Goal: Find specific page/section

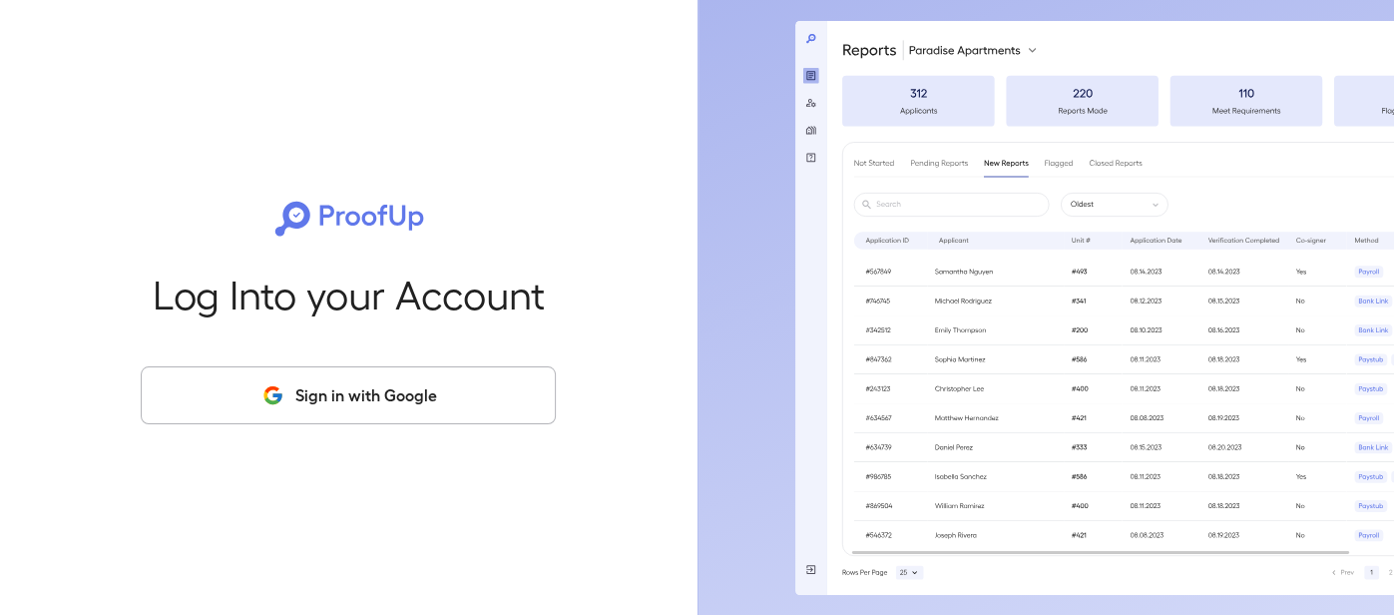
click at [337, 398] on button "Sign in with Google" at bounding box center [348, 395] width 415 height 58
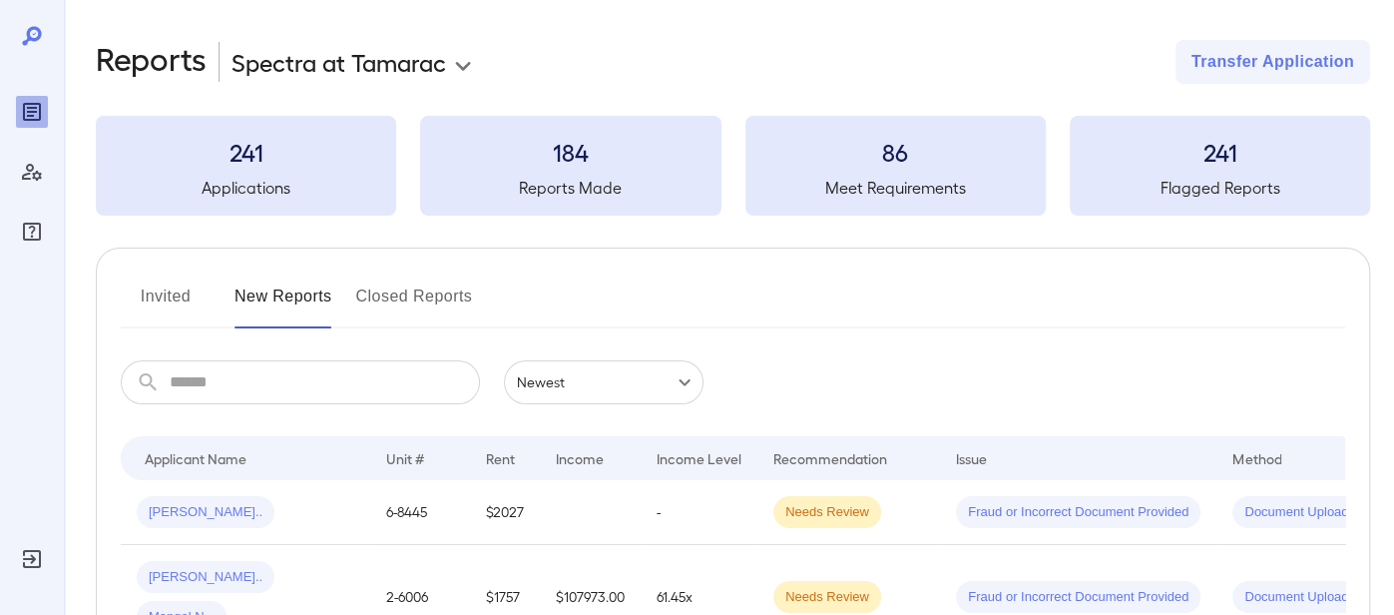
click at [435, 70] on body "**********" at bounding box center [697, 307] width 1394 height 615
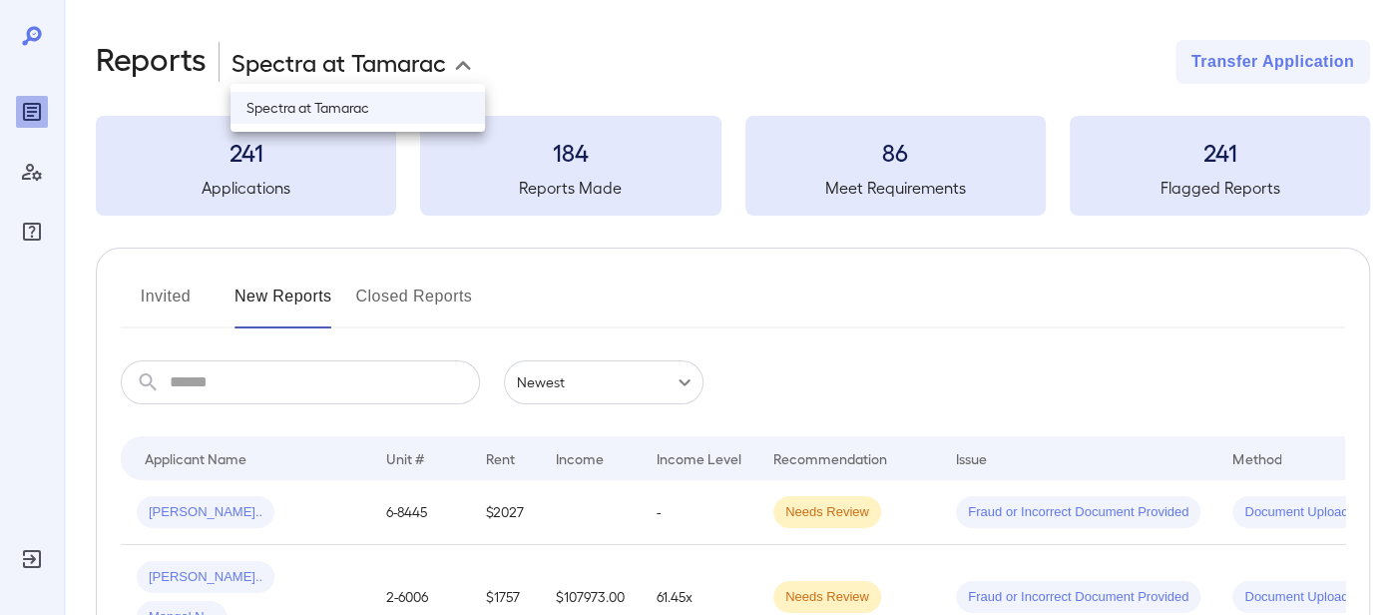
click at [435, 70] on div at bounding box center [697, 307] width 1394 height 615
